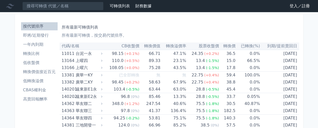
click at [295, 8] on link "登入／註冊" at bounding box center [299, 6] width 28 height 8
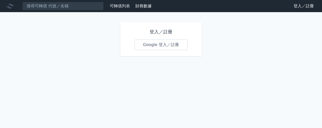
click at [159, 45] on link "Google 登入／註冊" at bounding box center [160, 45] width 53 height 11
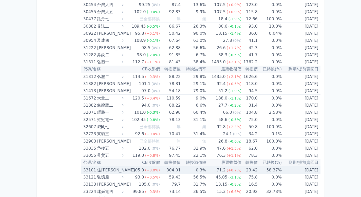
scroll to position [819, 0]
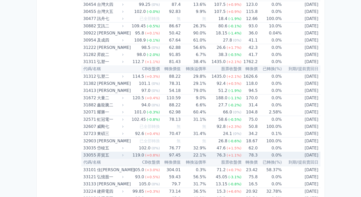
click at [180, 128] on td "97.45" at bounding box center [170, 155] width 21 height 7
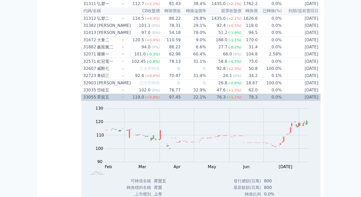
scroll to position [861, 0]
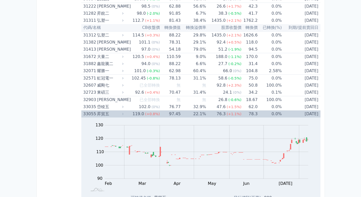
click at [178, 116] on td "97.45" at bounding box center [170, 114] width 21 height 7
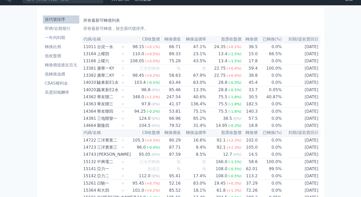
scroll to position [0, 0]
